Goal: Task Accomplishment & Management: Use online tool/utility

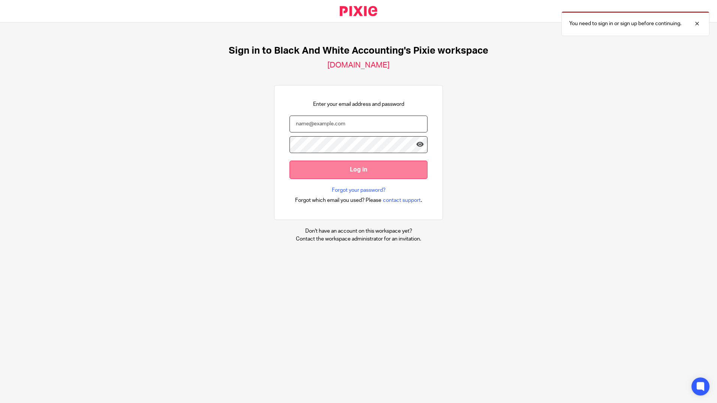
type input "jon@blackandwhiteaccounting.co.uk"
click at [338, 169] on input "Log in" at bounding box center [359, 170] width 138 height 18
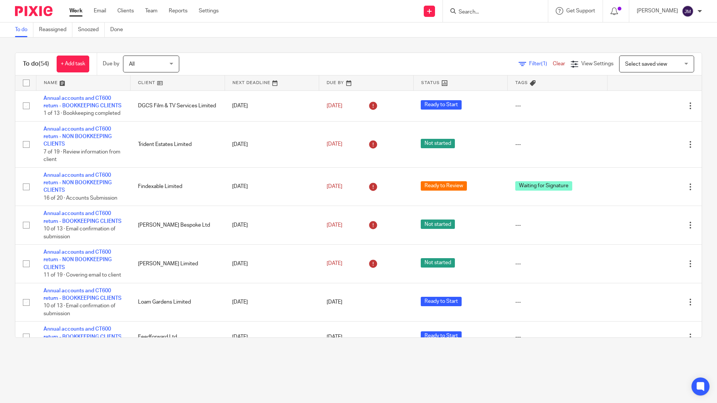
click at [494, 6] on div at bounding box center [495, 11] width 105 height 22
click at [491, 11] on input "Search" at bounding box center [492, 12] width 68 height 7
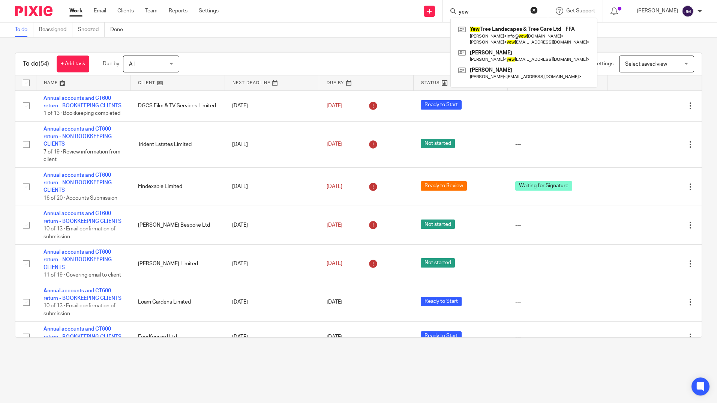
type input "yew"
click button "submit" at bounding box center [0, 0] width 0 height 0
click at [510, 32] on link at bounding box center [523, 35] width 135 height 23
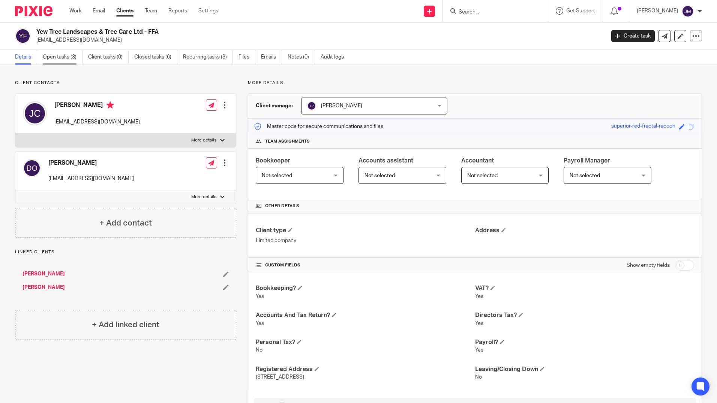
click at [71, 59] on link "Open tasks (3)" at bounding box center [63, 57] width 40 height 15
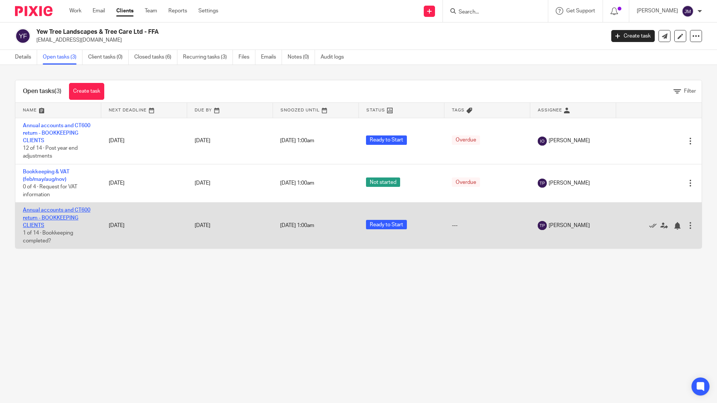
click at [55, 213] on link "Annual accounts and CT600 return - BOOKKEEPING CLIENTS" at bounding box center [57, 217] width 68 height 21
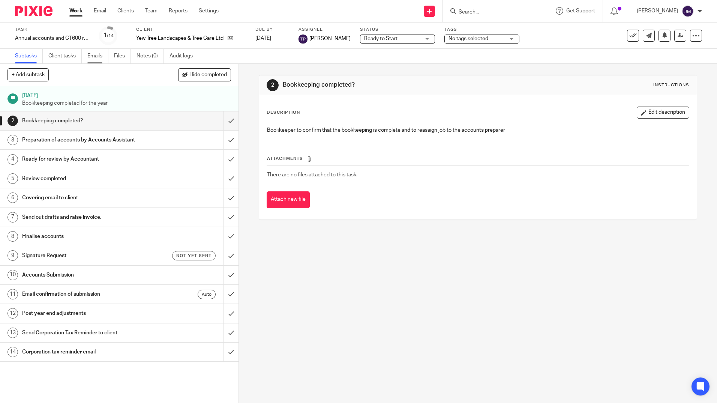
click at [95, 54] on link "Emails" at bounding box center [97, 56] width 21 height 15
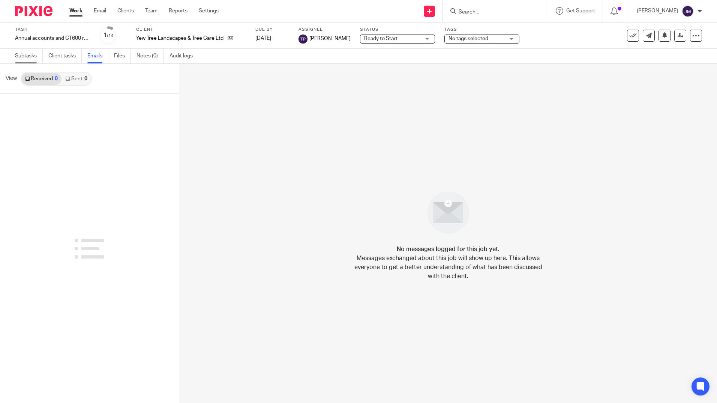
click at [31, 59] on link "Subtasks" at bounding box center [29, 56] width 28 height 15
